Goal: Information Seeking & Learning: Learn about a topic

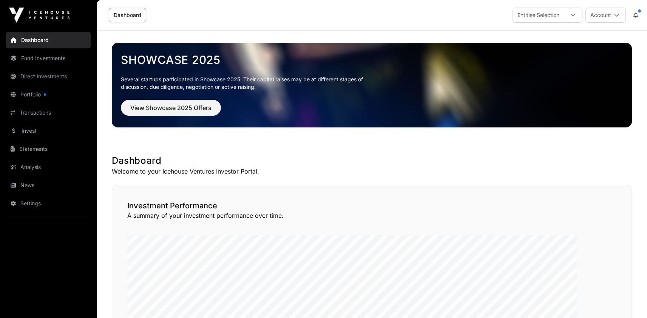
click at [43, 85] on link "Direct Investments" at bounding box center [48, 76] width 85 height 17
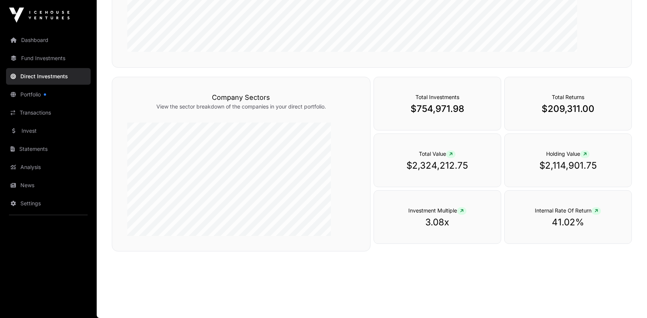
scroll to position [314, 0]
click at [48, 66] on link "Fund Investments" at bounding box center [48, 58] width 85 height 17
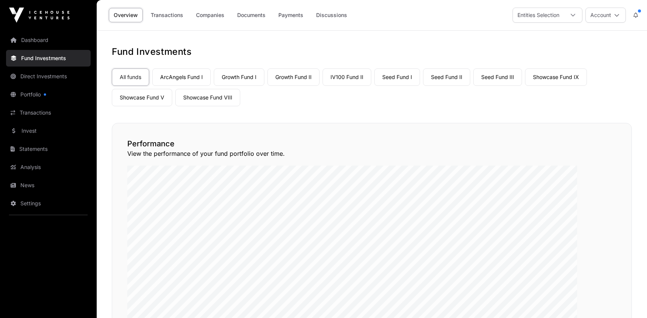
click at [371, 86] on link "IV100 Fund II" at bounding box center [346, 76] width 49 height 17
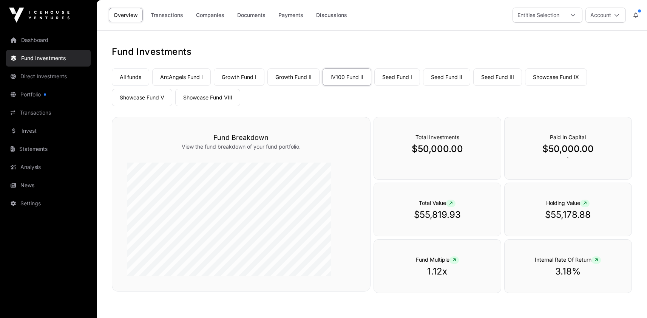
click at [229, 19] on link "Companies" at bounding box center [210, 15] width 38 height 14
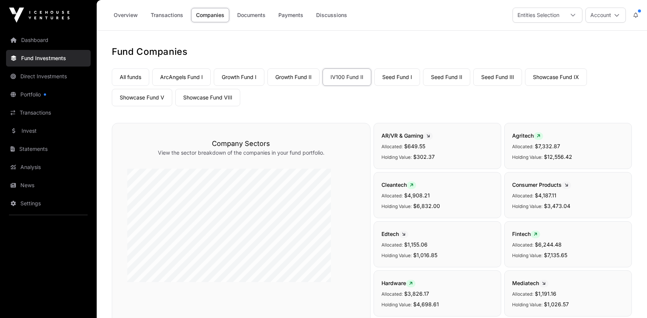
click at [143, 20] on link "Overview" at bounding box center [126, 15] width 34 height 14
click at [143, 18] on link "Overview" at bounding box center [126, 15] width 34 height 14
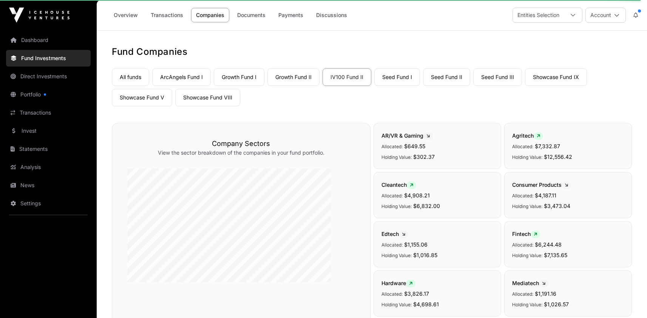
click at [420, 86] on link "Seed Fund I" at bounding box center [397, 76] width 46 height 17
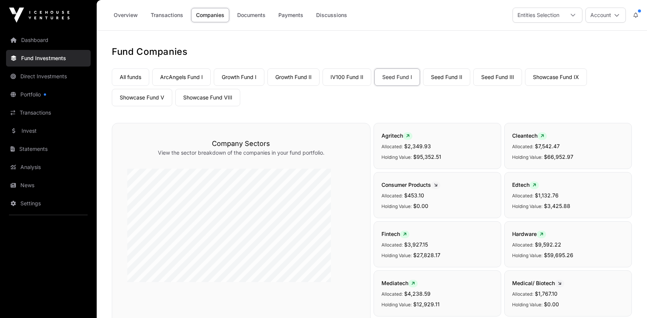
click at [172, 106] on link "Showcase Fund V" at bounding box center [142, 97] width 60 height 17
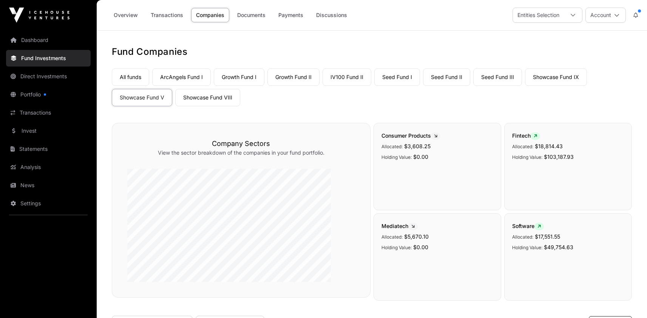
click at [143, 18] on link "Overview" at bounding box center [126, 15] width 34 height 14
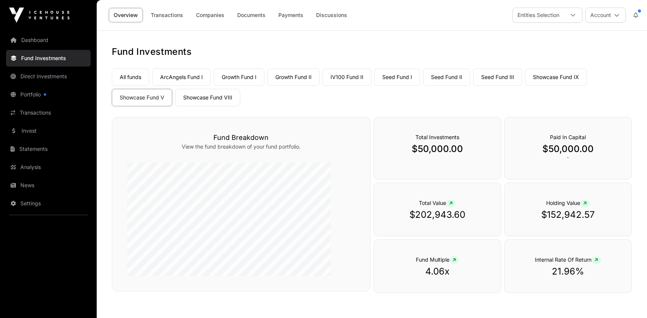
click at [525, 86] on link "Showcase Fund IX" at bounding box center [556, 76] width 62 height 17
click at [264, 86] on link "Growth Fund I" at bounding box center [239, 76] width 51 height 17
click at [229, 19] on link "Companies" at bounding box center [210, 15] width 38 height 14
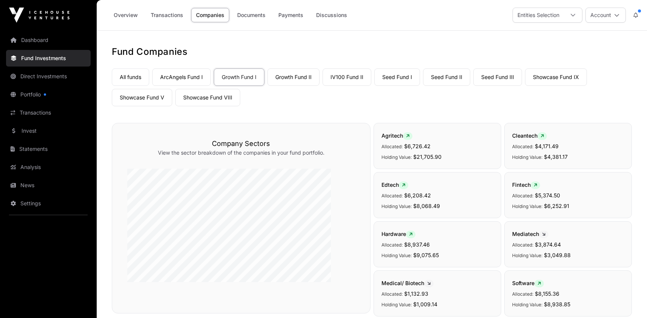
click at [143, 20] on link "Overview" at bounding box center [126, 15] width 34 height 14
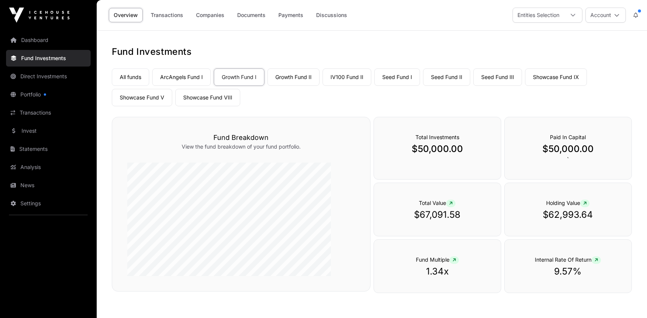
click at [229, 18] on link "Companies" at bounding box center [210, 15] width 38 height 14
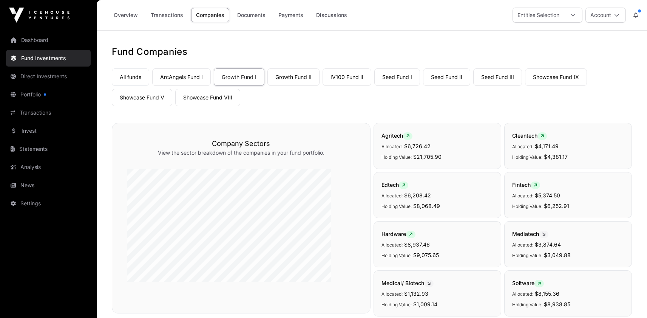
click at [143, 20] on link "Overview" at bounding box center [126, 15] width 34 height 14
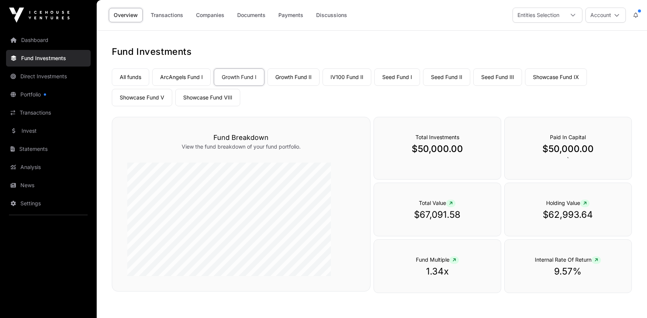
click at [473, 86] on link "Seed Fund III" at bounding box center [497, 76] width 49 height 17
click at [211, 86] on link "ArcAngels Fund I" at bounding box center [181, 76] width 59 height 17
click at [319, 86] on link "Growth Fund II" at bounding box center [293, 76] width 52 height 17
click at [229, 20] on link "Companies" at bounding box center [210, 15] width 38 height 14
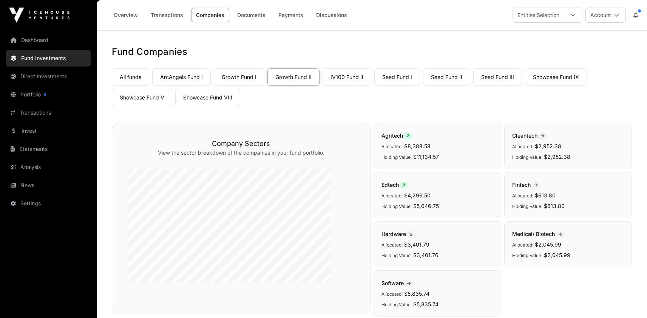
click at [143, 18] on link "Overview" at bounding box center [126, 15] width 34 height 14
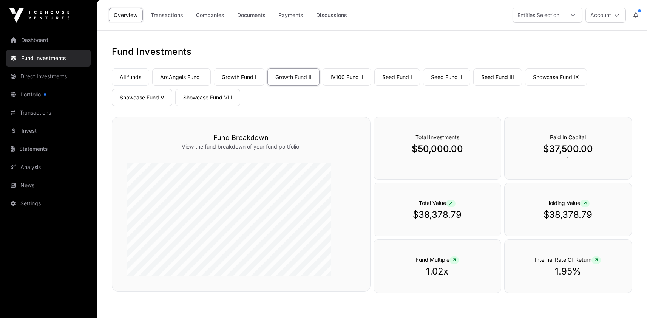
click at [371, 86] on link "IV100 Fund II" at bounding box center [346, 76] width 49 height 17
